Goal: Navigation & Orientation: Find specific page/section

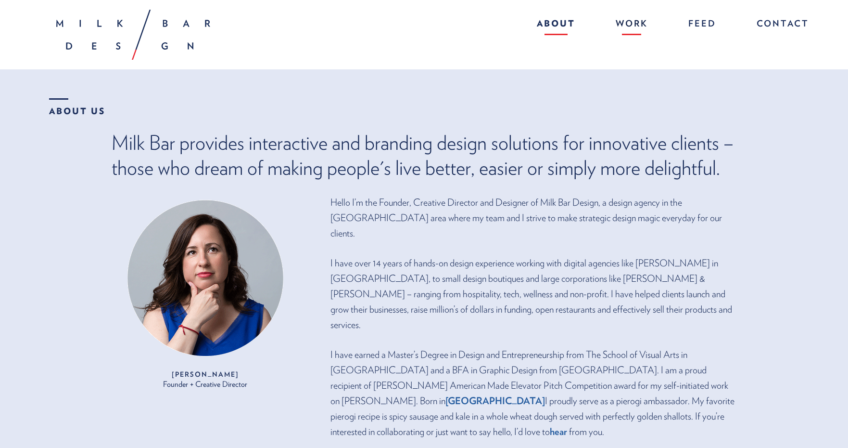
click at [631, 29] on link "Work" at bounding box center [631, 24] width 51 height 21
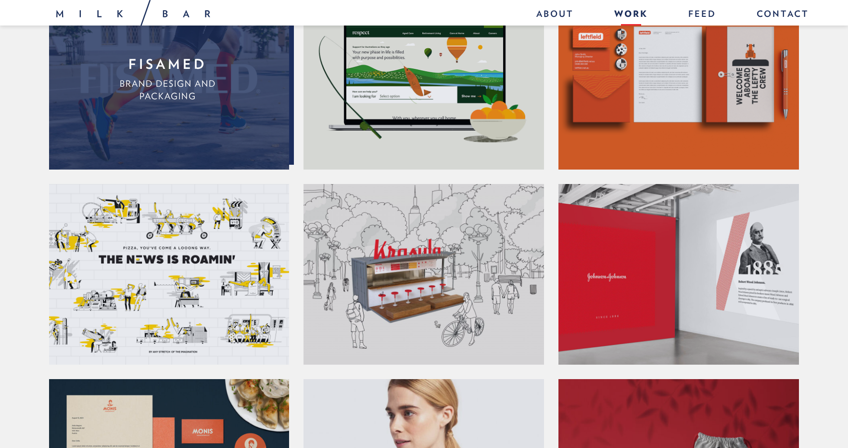
scroll to position [42, 0]
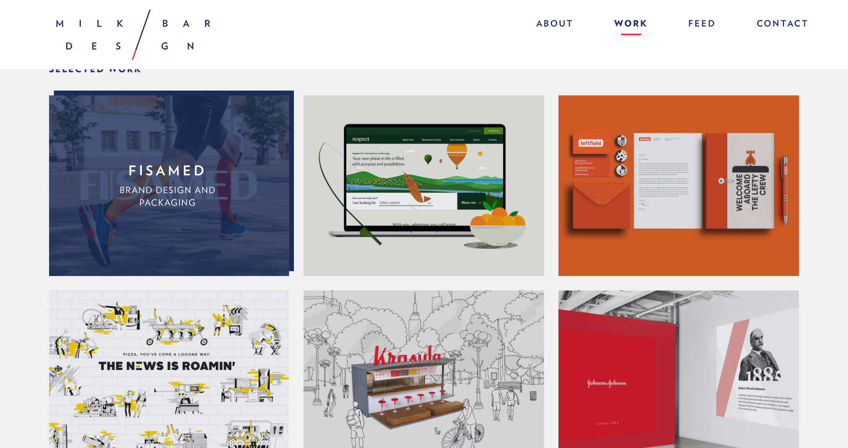
click at [191, 158] on link "Fisamed Brand Design and Packaging" at bounding box center [168, 185] width 239 height 180
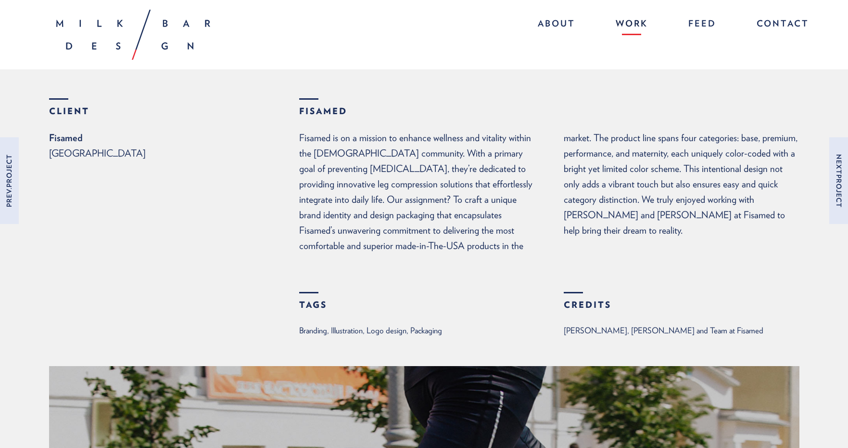
click at [628, 27] on link "Work" at bounding box center [631, 24] width 51 height 21
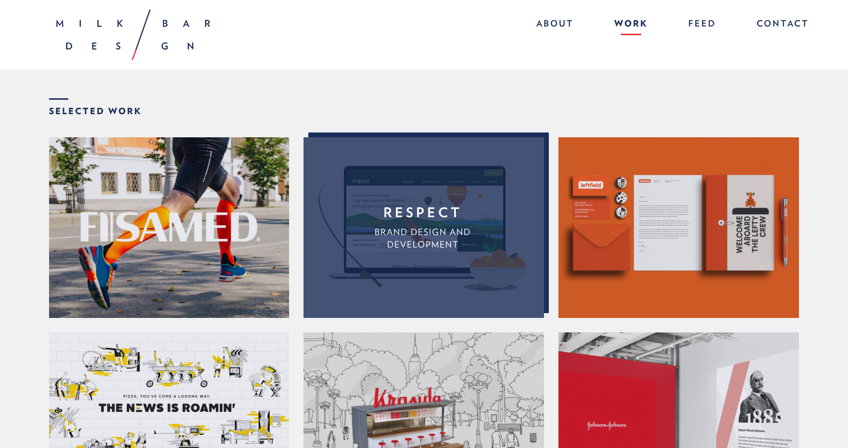
click at [420, 229] on span "Brand Design and Development" at bounding box center [423, 238] width 96 height 23
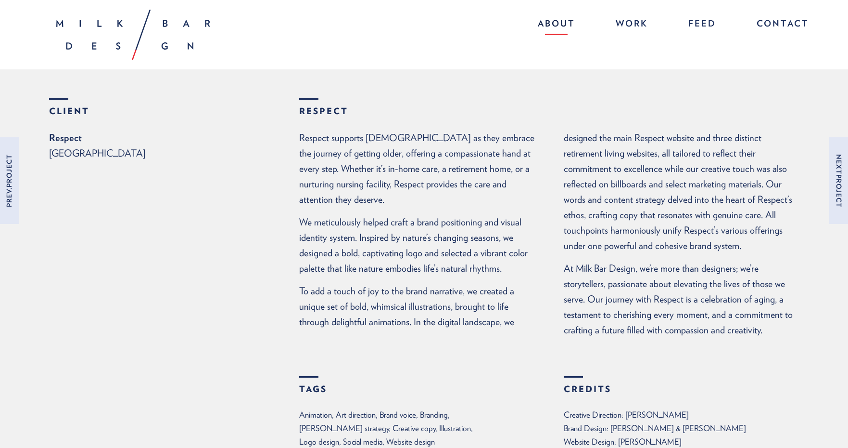
click at [554, 22] on link "About" at bounding box center [556, 24] width 57 height 21
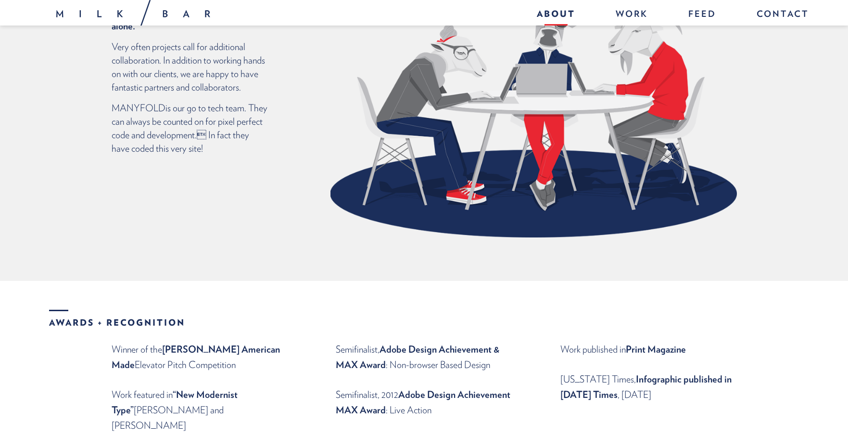
scroll to position [1050, 0]
